Goal: Transaction & Acquisition: Register for event/course

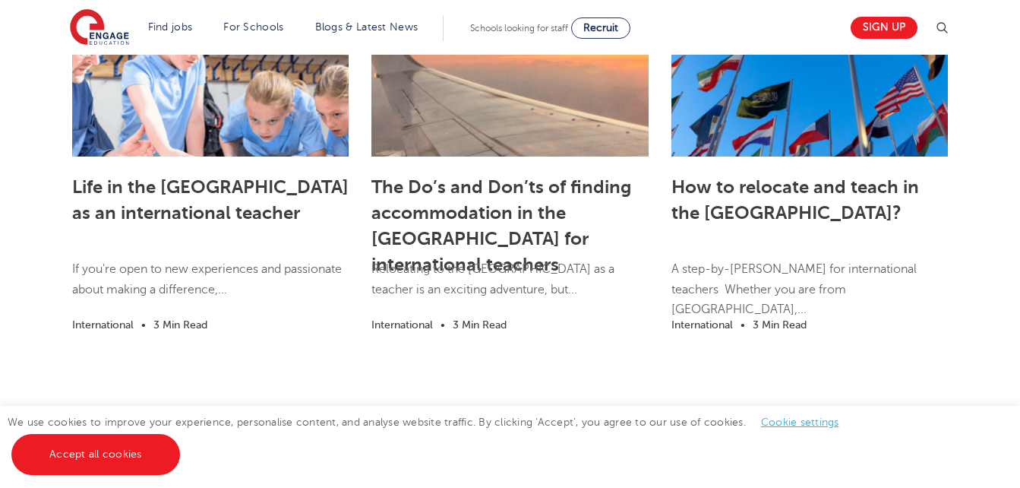
scroll to position [2372, 0]
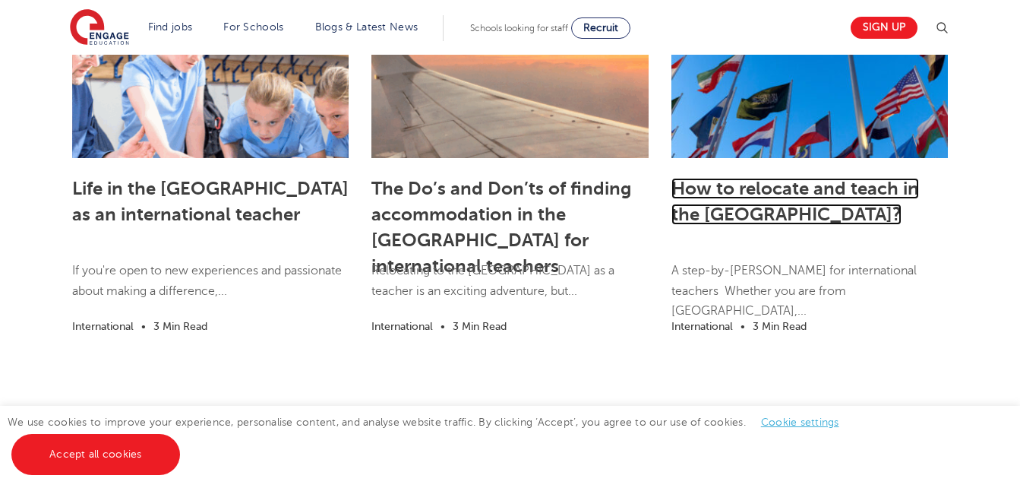
click at [696, 184] on link "How to relocate and teach in the UK?" at bounding box center [796, 201] width 248 height 47
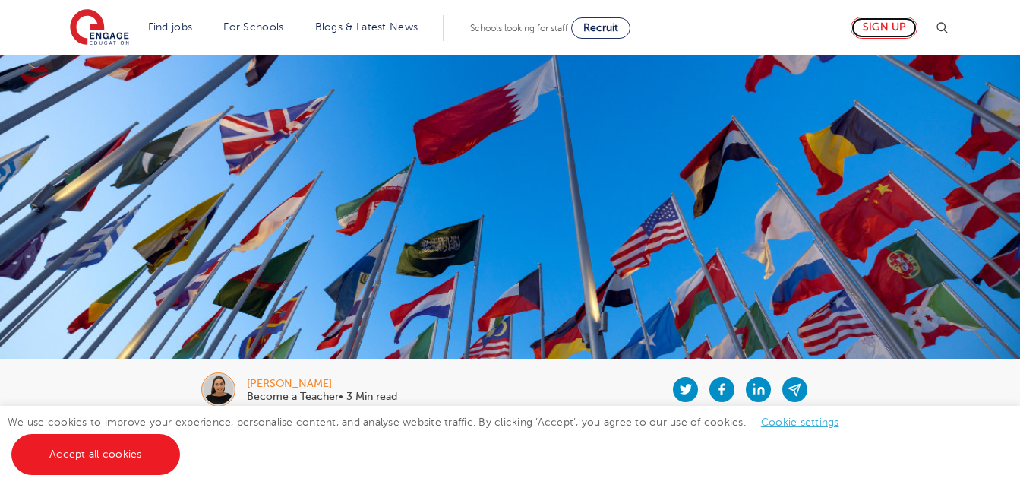
click at [902, 22] on link "Sign up" at bounding box center [884, 28] width 67 height 22
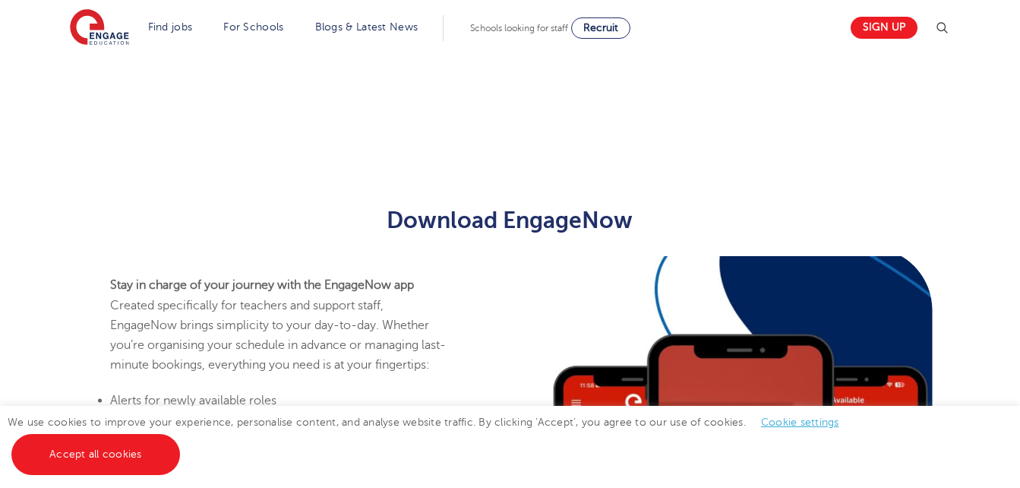
scroll to position [1165, 0]
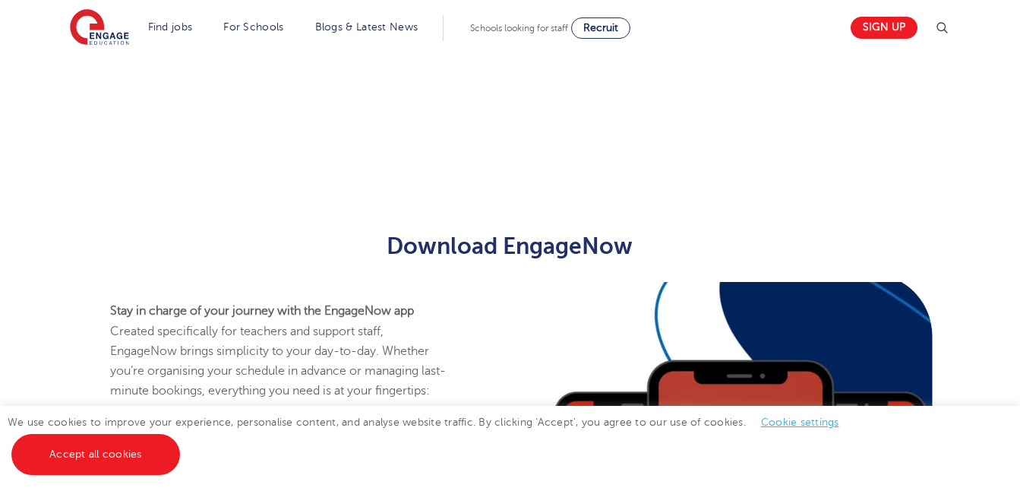
drag, startPoint x: 1010, startPoint y: 346, endPoint x: 995, endPoint y: 388, distance: 44.2
click at [995, 388] on div "Stay in charge of your journey with the EngageNow app Created specifically for …" at bounding box center [510, 487] width 1020 height 410
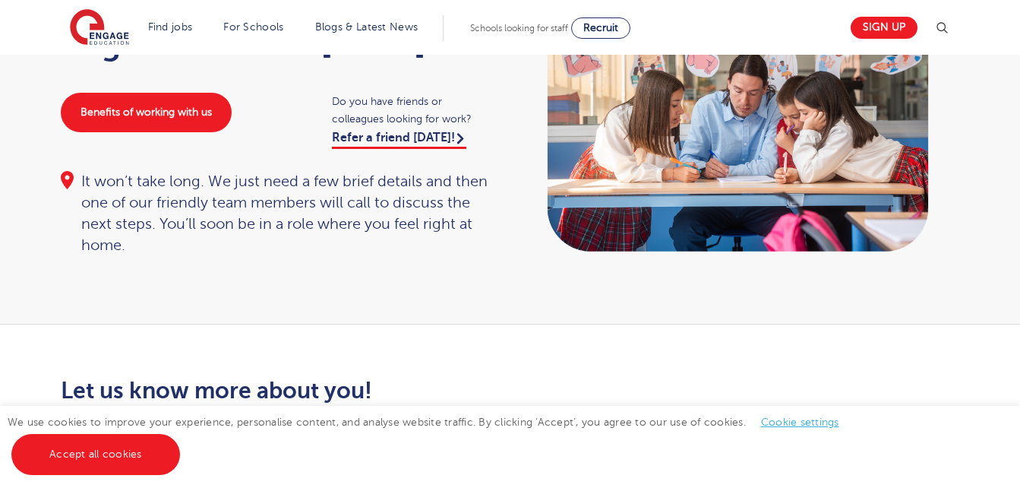
scroll to position [68, 0]
